Goal: Transaction & Acquisition: Purchase product/service

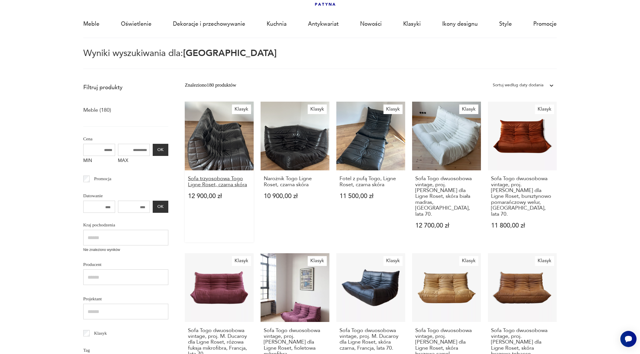
click at [238, 187] on h3 "Sofa trzyosobowa Togo Ligne Roset, czarna skóra" at bounding box center [219, 182] width 62 height 12
